Goal: Task Accomplishment & Management: Manage account settings

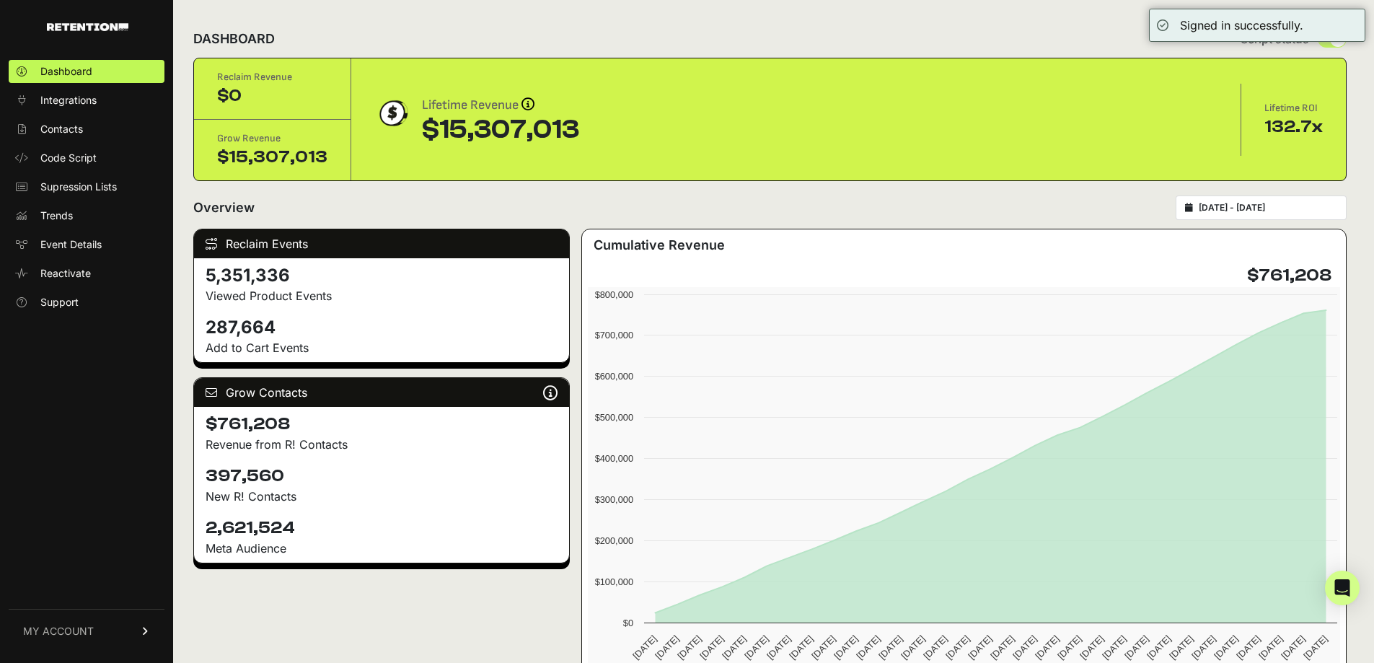
click at [88, 626] on span "MY ACCOUNT" at bounding box center [58, 631] width 71 height 14
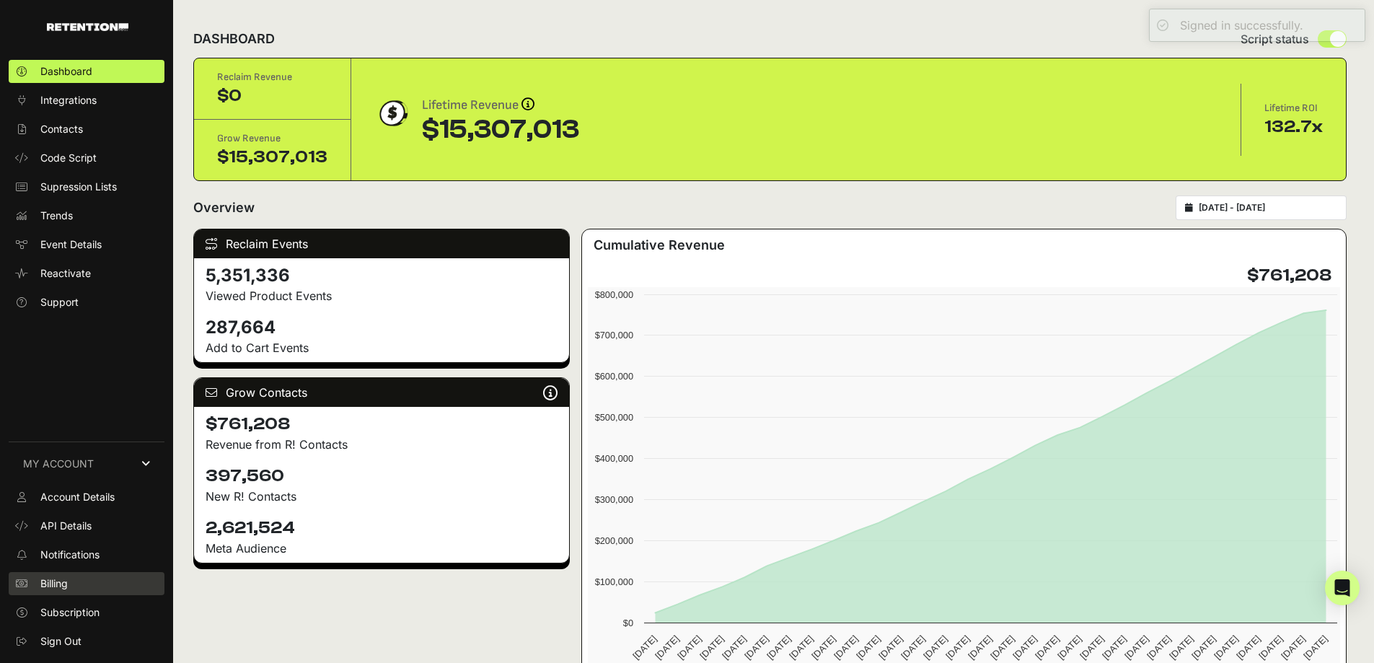
click at [45, 577] on span "Billing" at bounding box center [53, 583] width 27 height 14
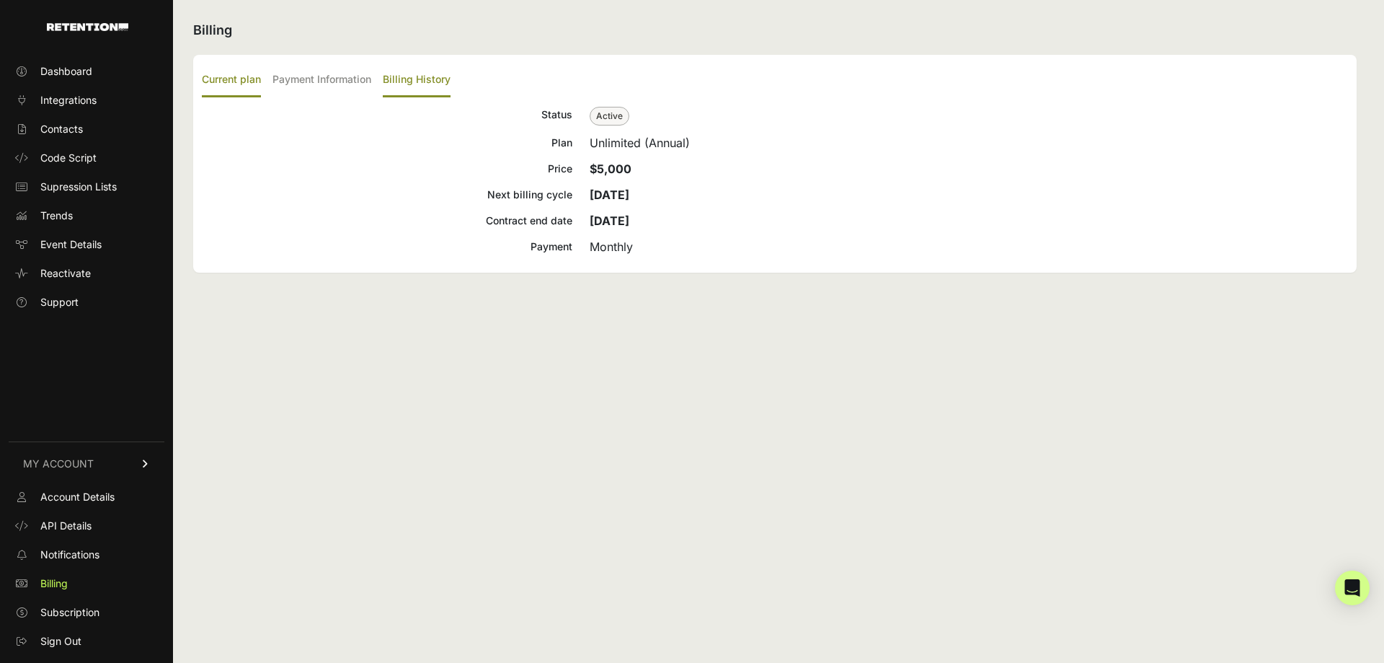
click at [416, 74] on label "Billing History" at bounding box center [417, 80] width 68 height 34
click at [0, 0] on input "Billing History" at bounding box center [0, 0] width 0 height 0
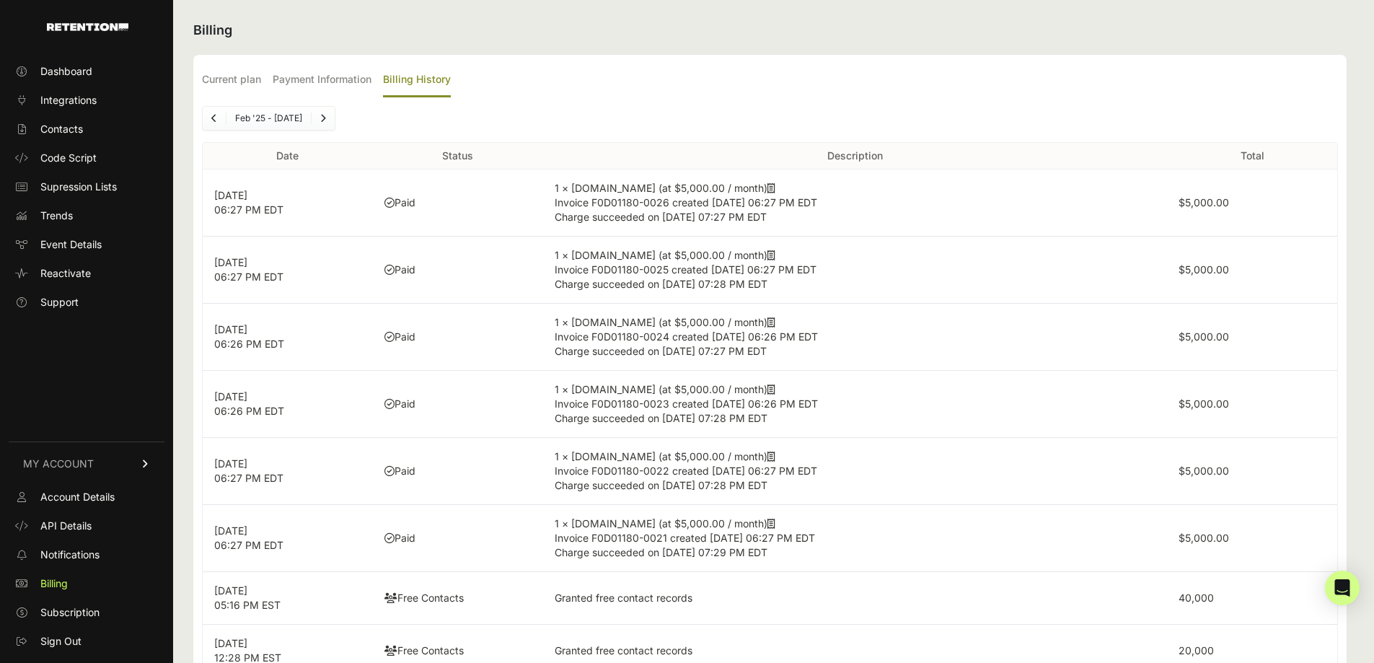
click at [767, 189] on icon at bounding box center [771, 188] width 8 height 10
